Goal: Information Seeking & Learning: Learn about a topic

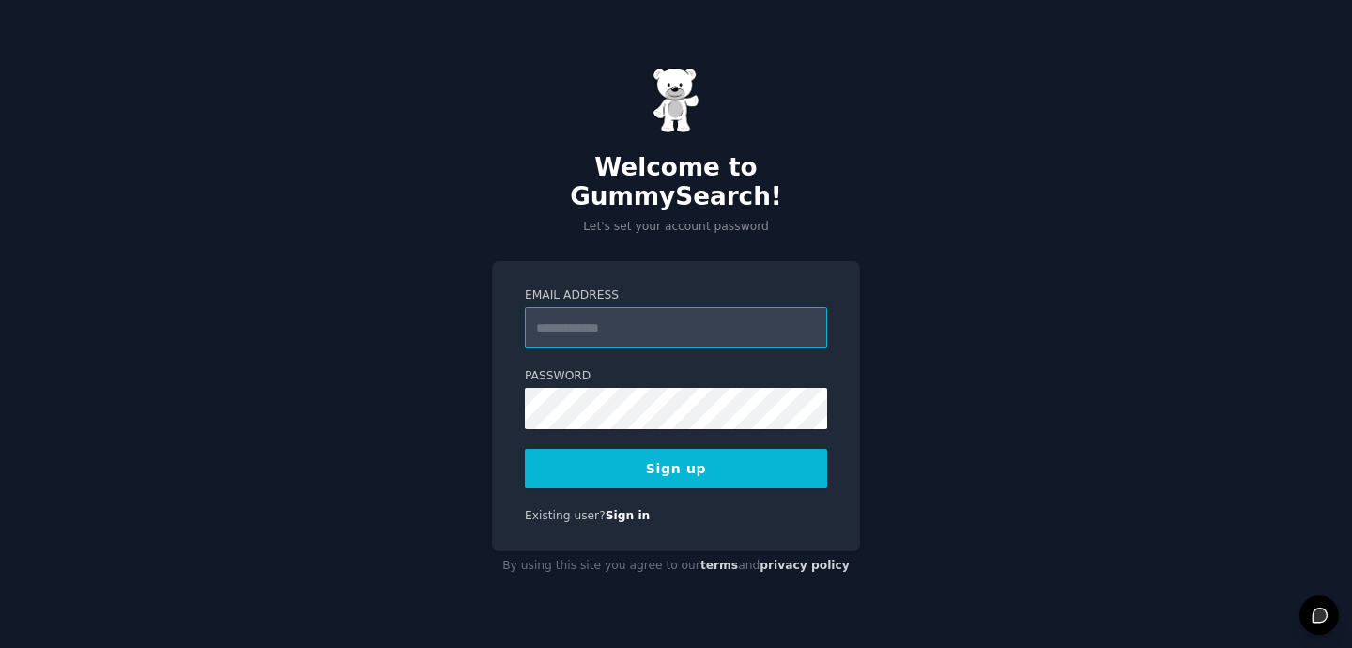
click at [582, 316] on input "Email Address" at bounding box center [676, 327] width 302 height 41
type input "**********"
click at [610, 451] on button "Sign up" at bounding box center [676, 468] width 302 height 39
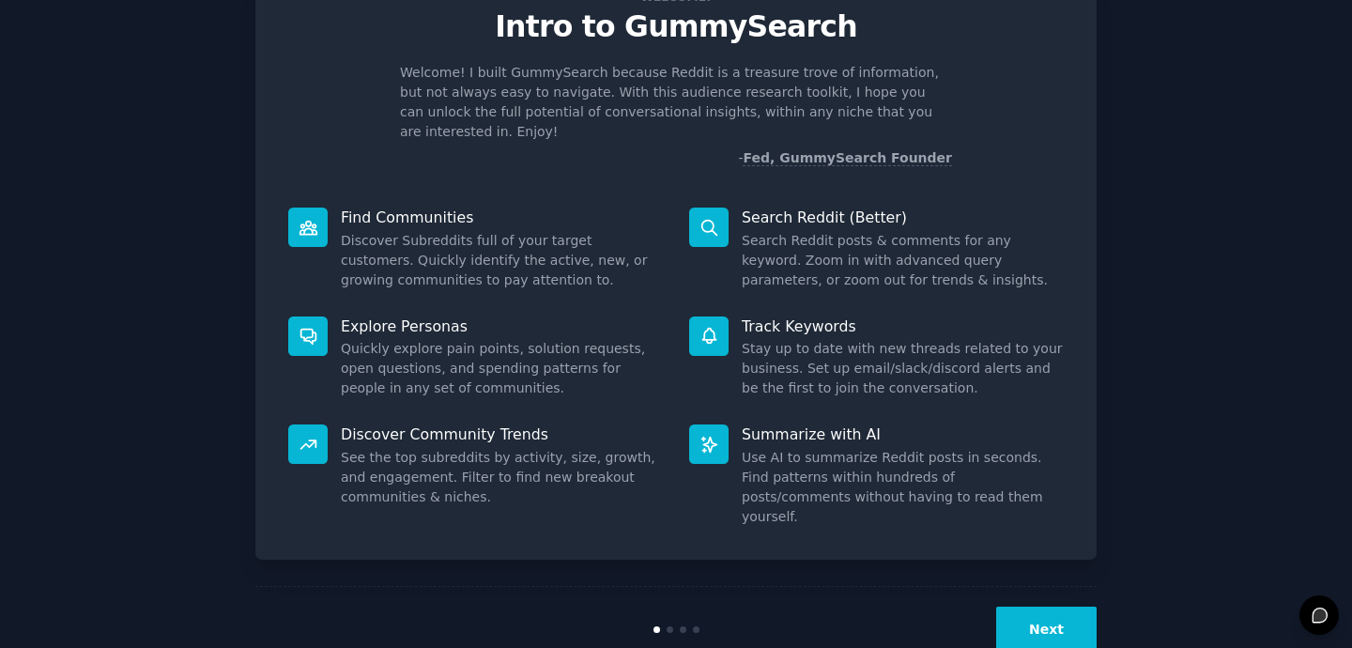
scroll to position [86, 0]
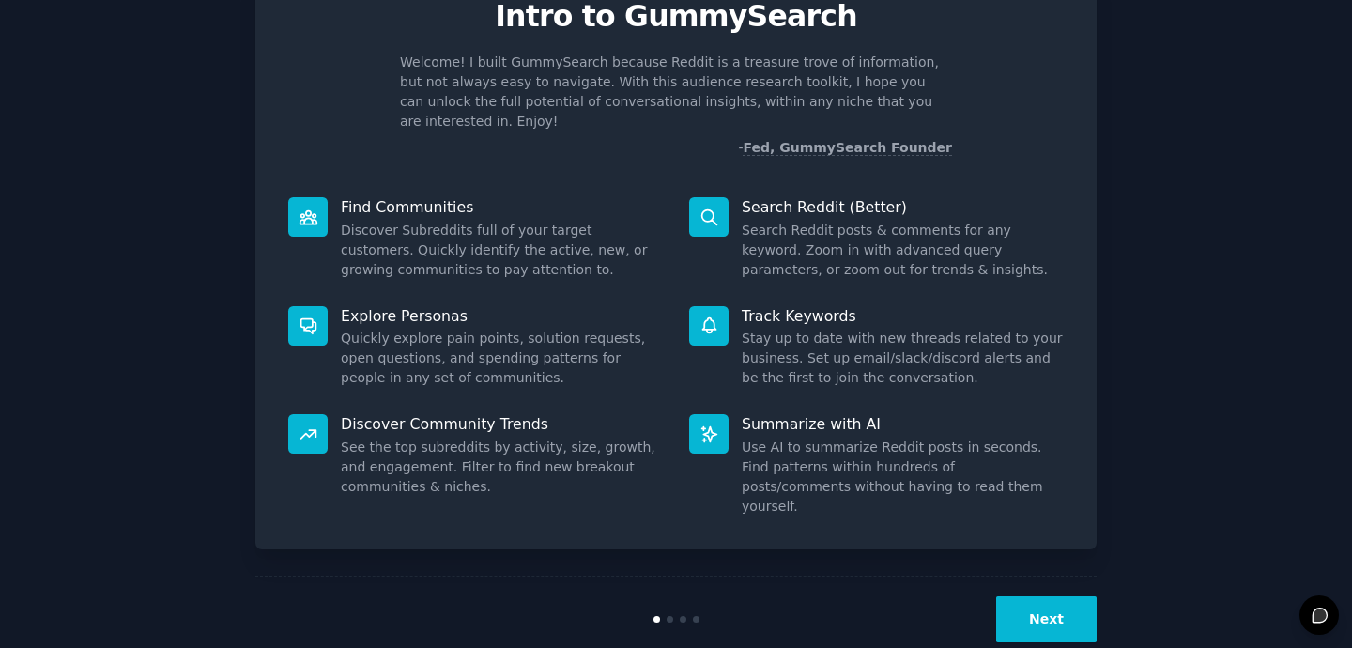
click at [1023, 596] on button "Next" at bounding box center [1046, 619] width 100 height 46
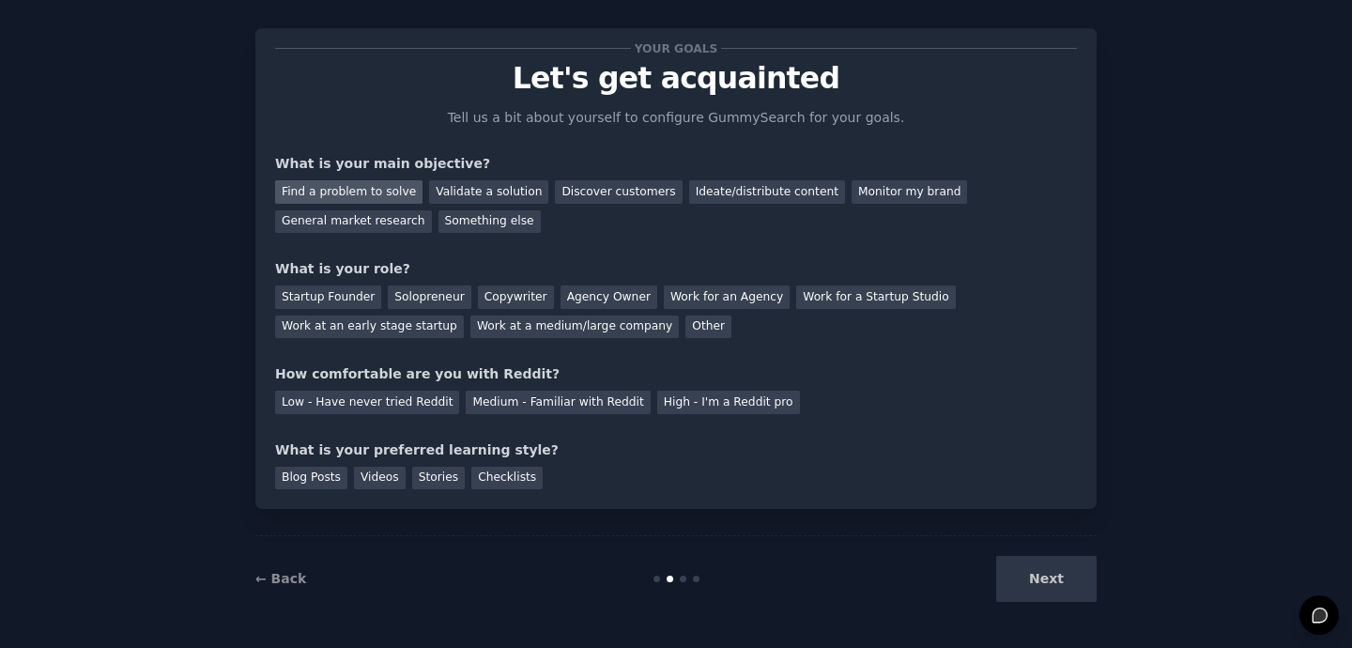
click at [396, 190] on div "Find a problem to solve" at bounding box center [348, 191] width 147 height 23
click at [504, 193] on div "Validate a solution" at bounding box center [488, 191] width 119 height 23
click at [391, 189] on div "Find a problem to solve" at bounding box center [348, 191] width 147 height 23
click at [686, 333] on div "Other" at bounding box center [709, 327] width 46 height 23
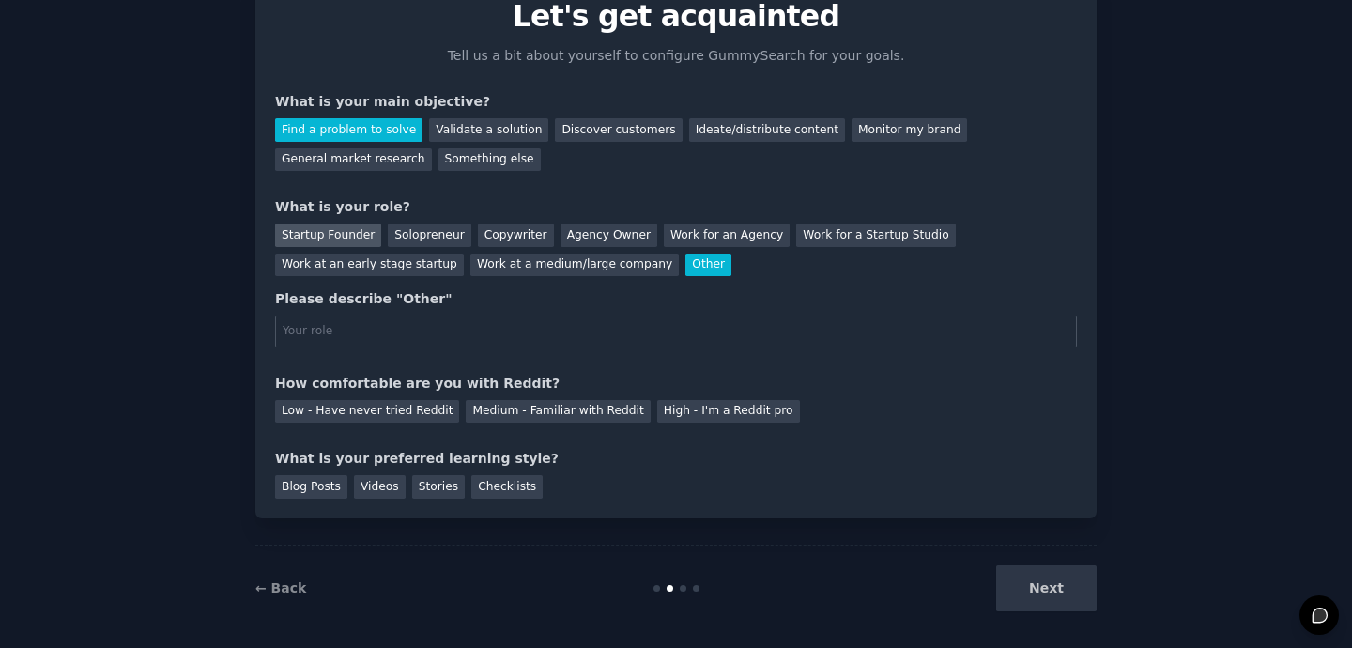
click at [333, 229] on div "Startup Founder" at bounding box center [328, 234] width 106 height 23
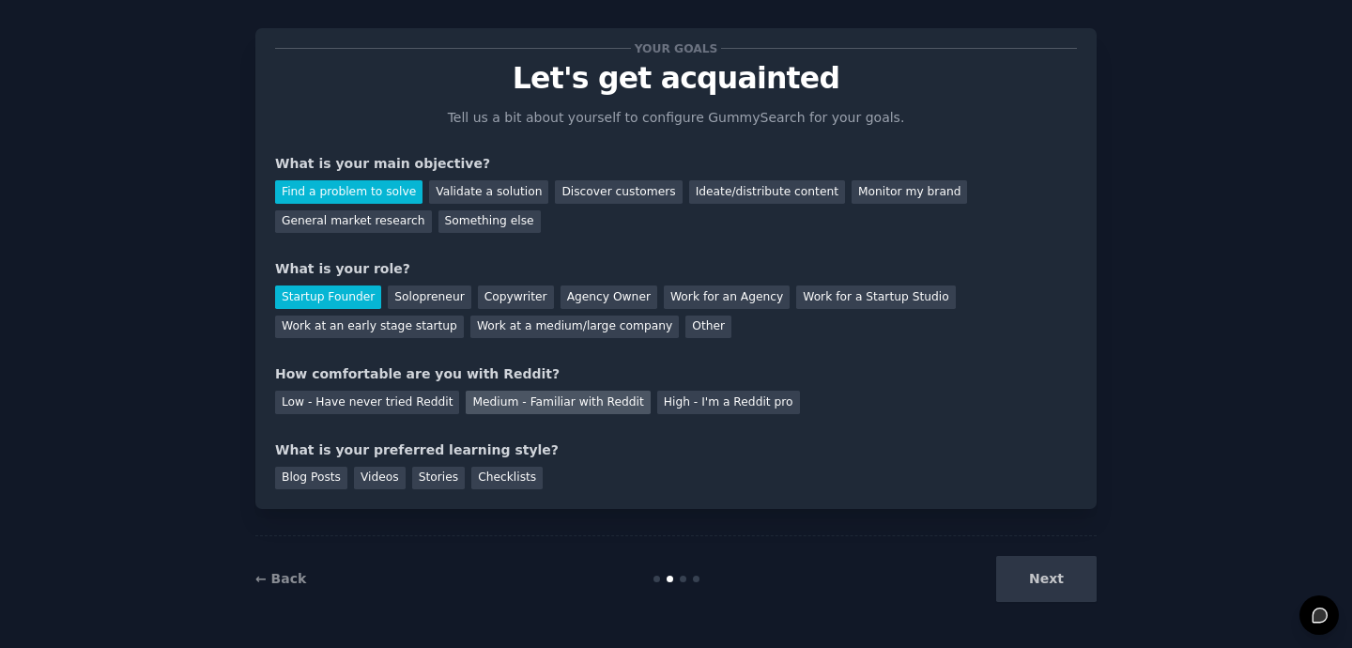
click at [471, 407] on div "Medium - Familiar with Reddit" at bounding box center [558, 402] width 184 height 23
click at [381, 475] on div "Videos" at bounding box center [380, 478] width 52 height 23
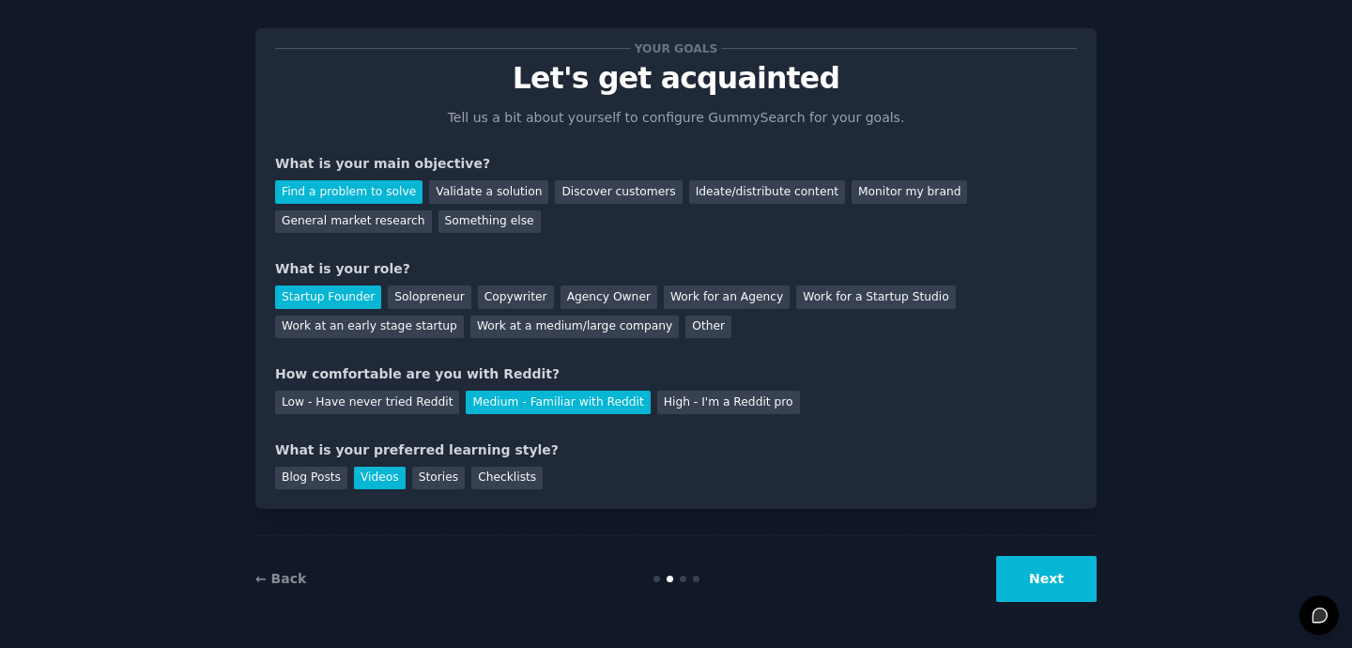
click at [1051, 590] on button "Next" at bounding box center [1046, 579] width 100 height 46
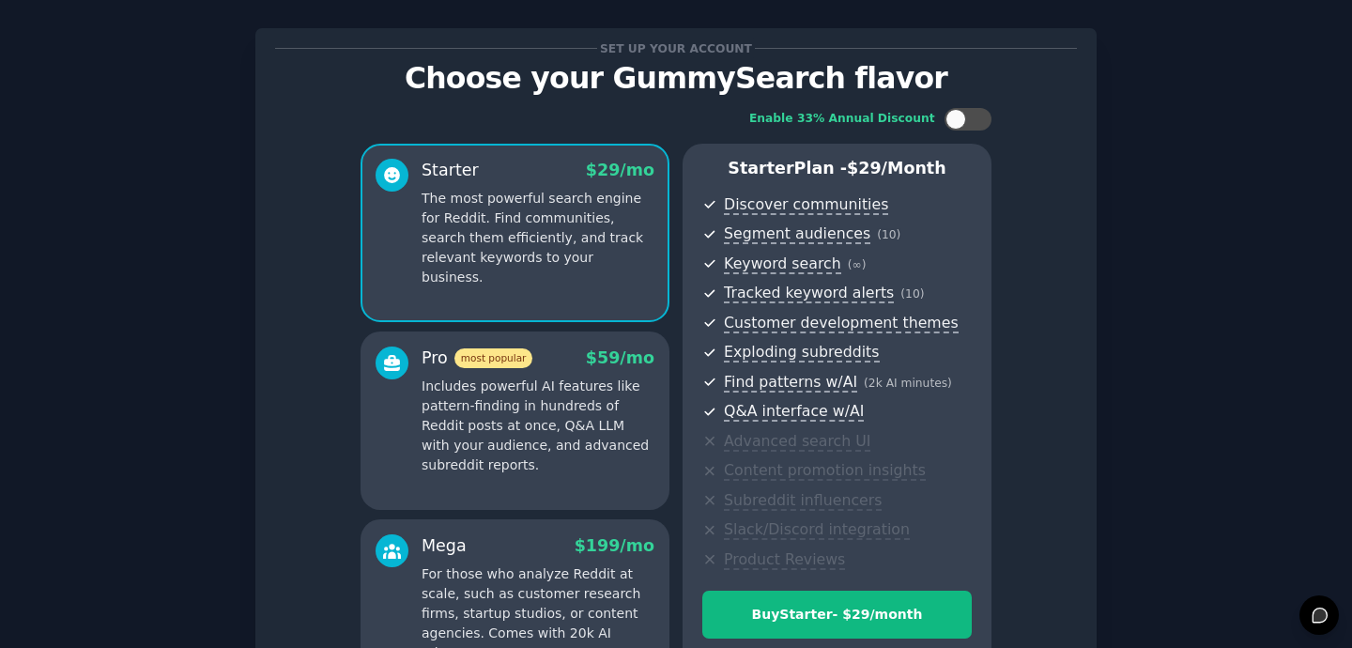
scroll to position [253, 0]
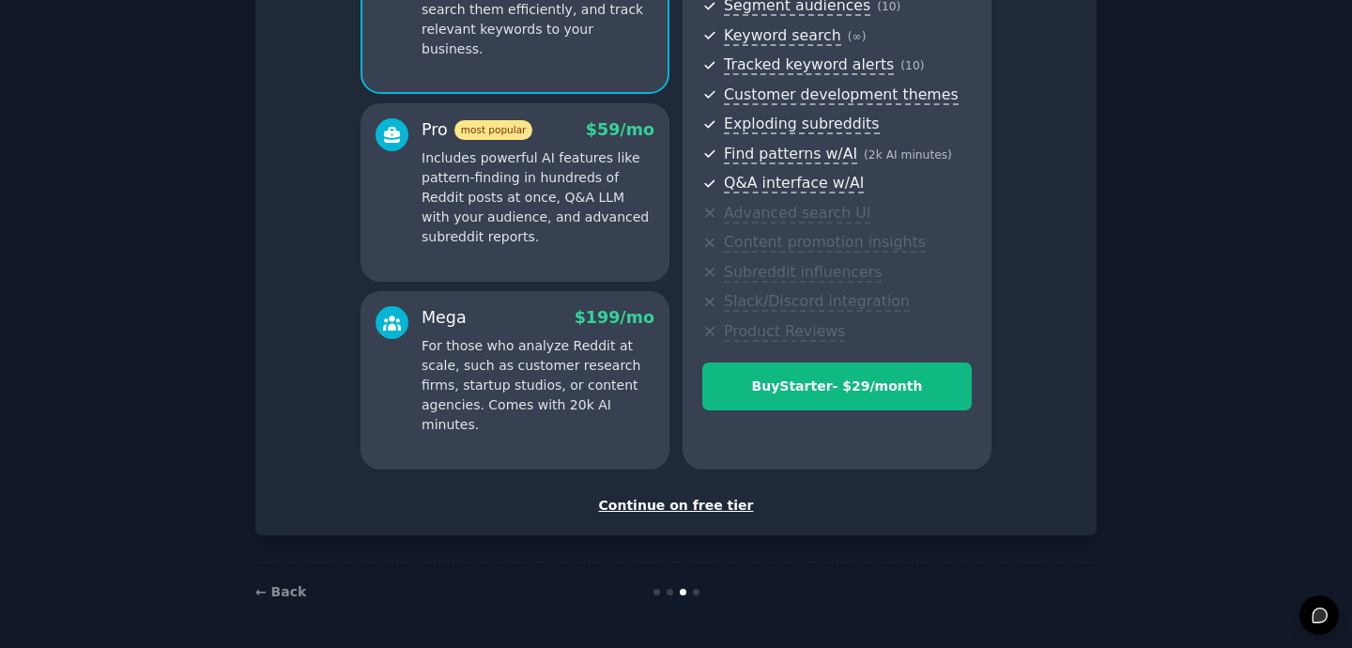
click at [686, 511] on div "Continue on free tier" at bounding box center [676, 506] width 802 height 20
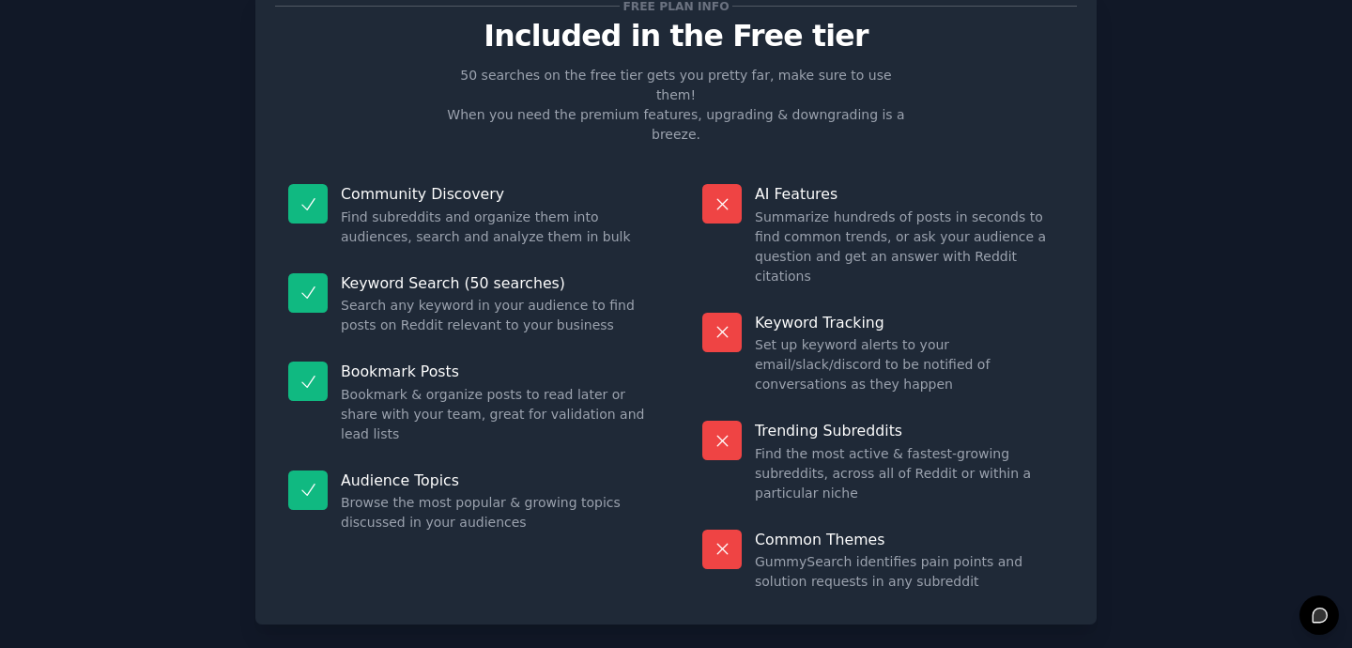
scroll to position [84, 0]
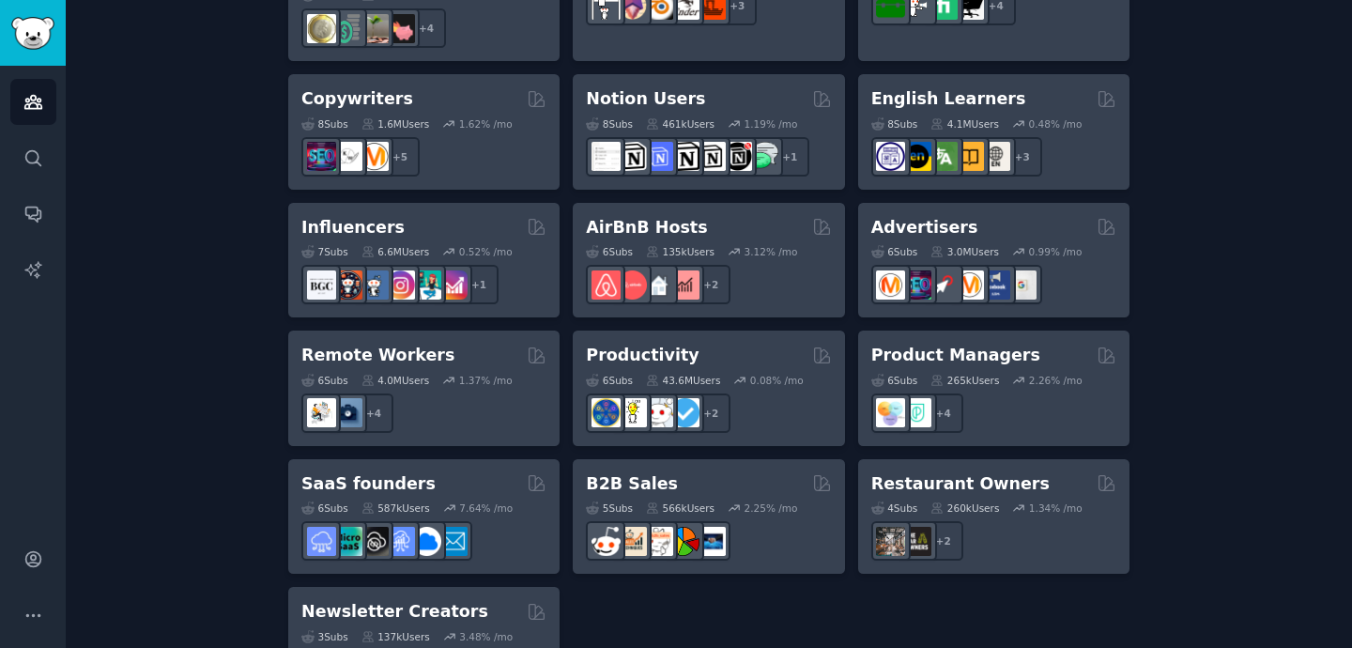
scroll to position [1518, 0]
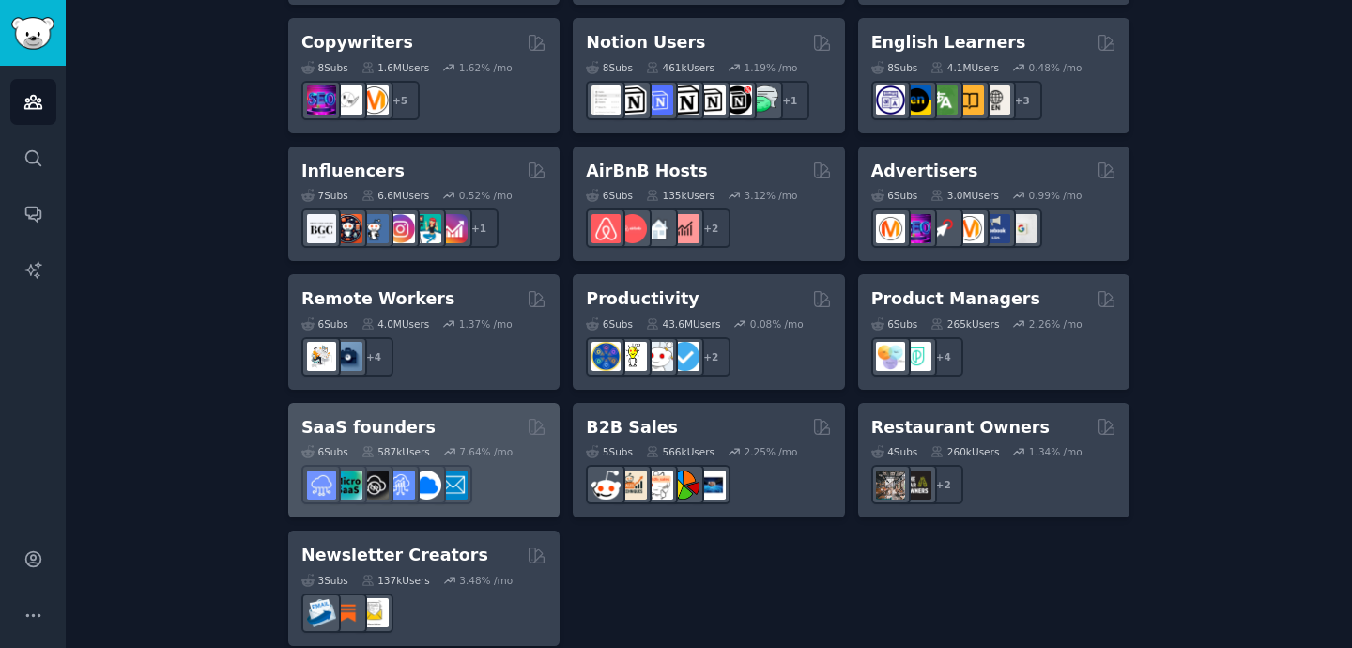
click at [457, 416] on div "SaaS founders Curated by GummySearch" at bounding box center [423, 427] width 245 height 23
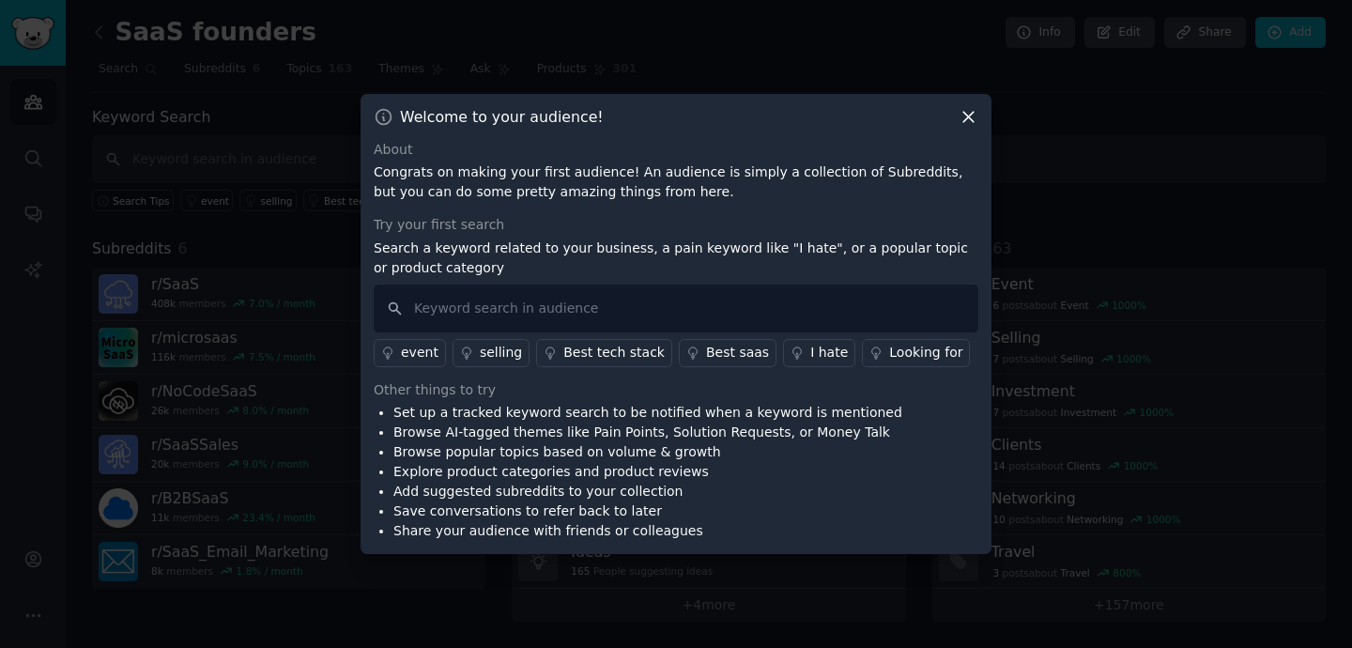
click at [971, 112] on icon at bounding box center [969, 117] width 20 height 20
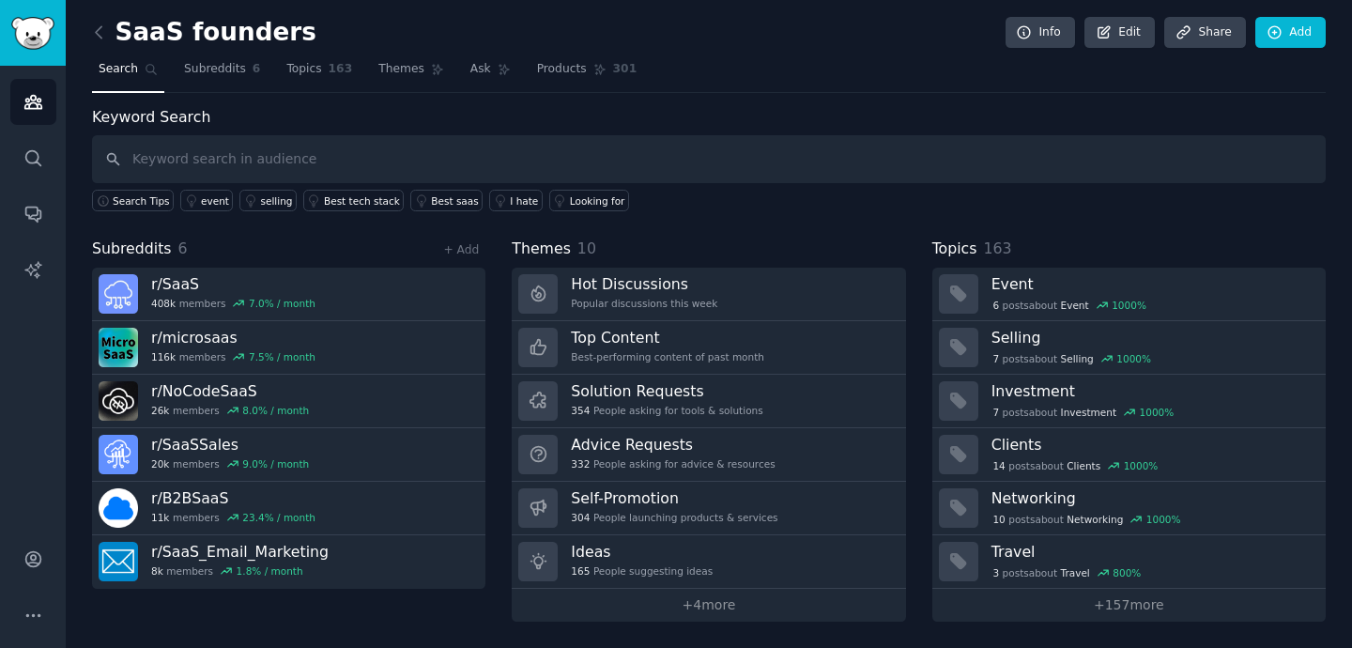
click at [497, 279] on div "Subreddits 6 + Add r/ SaaS 408k members 7.0 % / month r/ microsaas 116k members…" at bounding box center [709, 430] width 1234 height 384
click at [921, 217] on div "Keyword Search Search Tips event selling Best tech stack Best saas I hate Looki…" at bounding box center [709, 364] width 1234 height 516
